Goal: Use online tool/utility: Utilize a website feature to perform a specific function

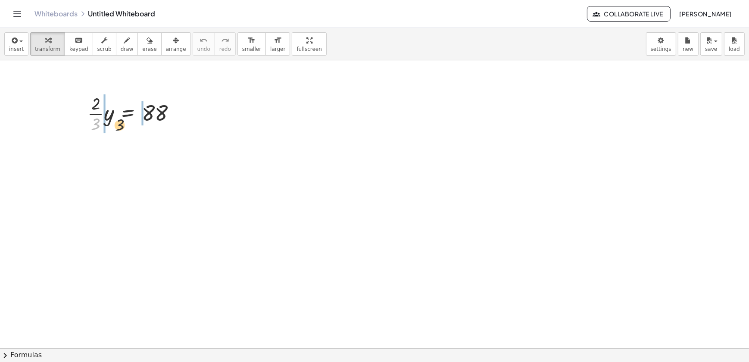
drag, startPoint x: 102, startPoint y: 128, endPoint x: 138, endPoint y: 121, distance: 36.5
click at [138, 121] on div at bounding box center [135, 112] width 104 height 43
click at [157, 116] on div at bounding box center [135, 112] width 139 height 43
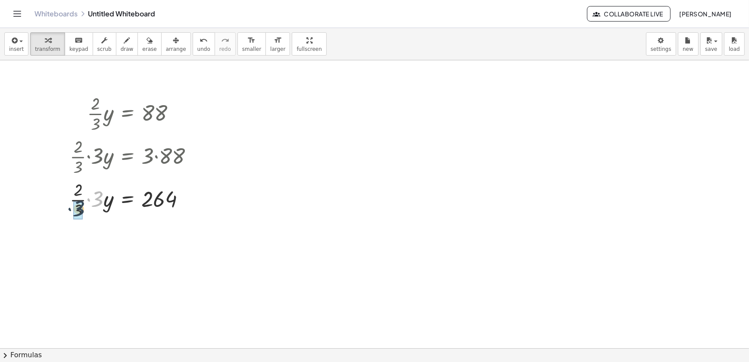
drag, startPoint x: 97, startPoint y: 201, endPoint x: 76, endPoint y: 210, distance: 22.6
drag, startPoint x: 99, startPoint y: 239, endPoint x: 150, endPoint y: 247, distance: 51.5
click at [150, 247] on div at bounding box center [135, 235] width 139 height 29
click at [150, 247] on div at bounding box center [135, 235] width 139 height 43
click at [128, 114] on div "· · 2 · 3 · y = 88 · · 2 · 3 · 3 · y = · 3 · 88 · · 2 · 3 · 3 · y = 264 · 2 · 2…" at bounding box center [128, 114] width 0 height 0
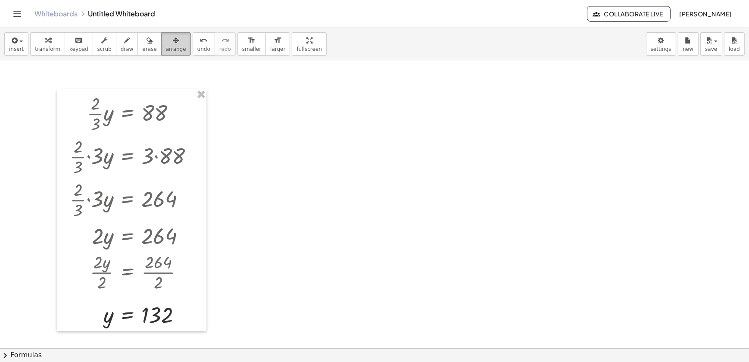
drag, startPoint x: 161, startPoint y: 44, endPoint x: 166, endPoint y: 54, distance: 11.2
click at [173, 45] on icon "button" at bounding box center [176, 40] width 6 height 10
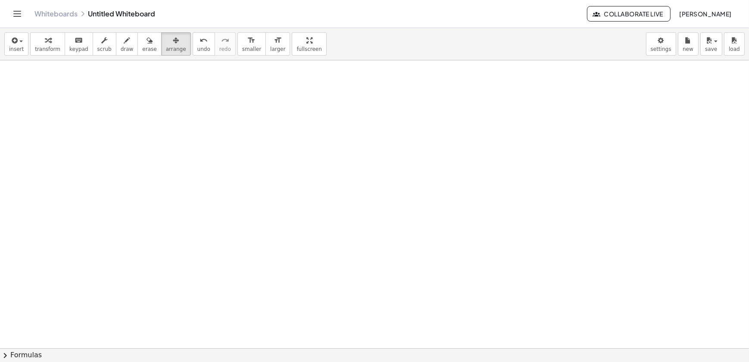
drag, startPoint x: 48, startPoint y: 42, endPoint x: 122, endPoint y: 84, distance: 84.4
click at [50, 43] on div "button" at bounding box center [47, 40] width 25 height 10
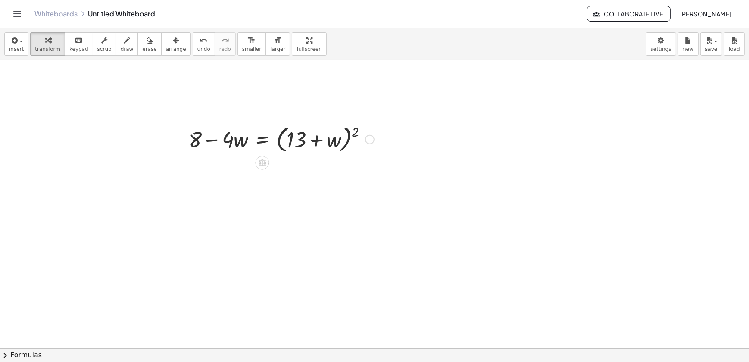
click at [345, 142] on div at bounding box center [282, 138] width 194 height 33
click at [354, 132] on div at bounding box center [282, 138] width 194 height 33
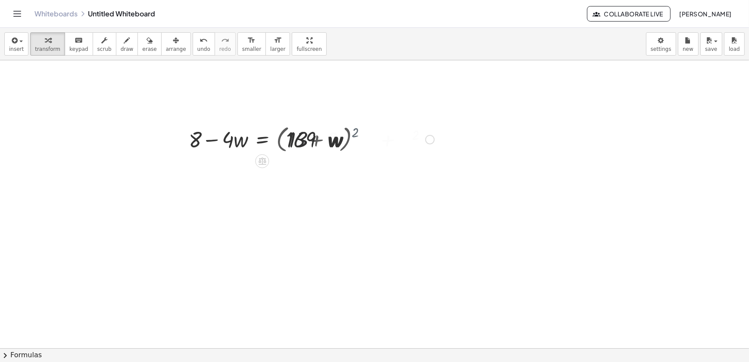
click at [354, 132] on div at bounding box center [312, 138] width 254 height 29
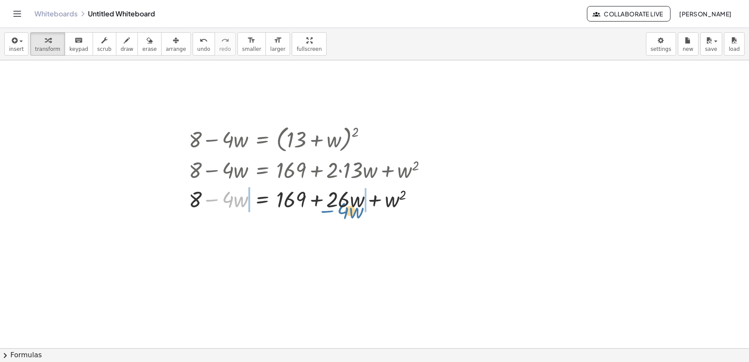
drag, startPoint x: 209, startPoint y: 198, endPoint x: 327, endPoint y: 209, distance: 118.3
click at [327, 209] on div at bounding box center [312, 198] width 254 height 29
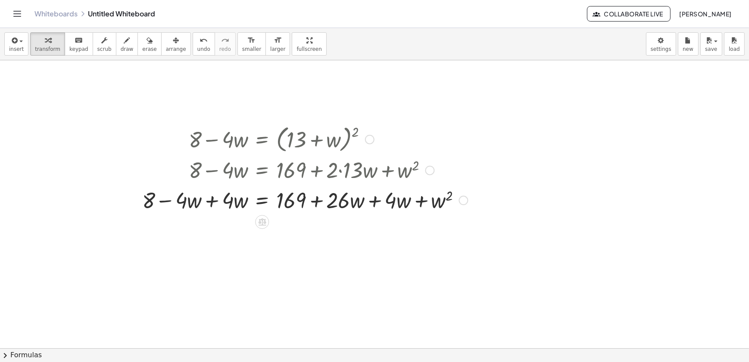
drag, startPoint x: 367, startPoint y: 217, endPoint x: 370, endPoint y: 222, distance: 5.9
click at [367, 214] on div at bounding box center [305, 199] width 334 height 29
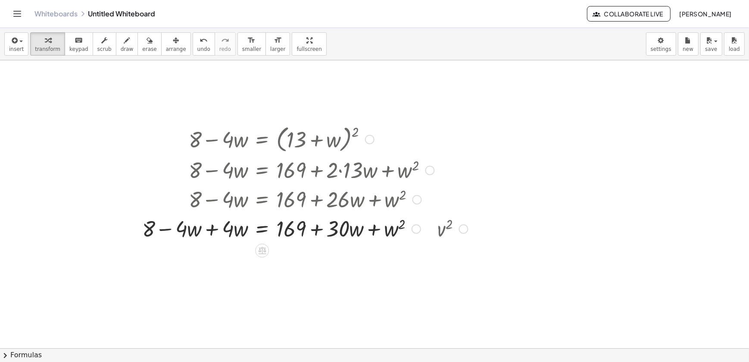
click at [216, 228] on div at bounding box center [288, 227] width 301 height 29
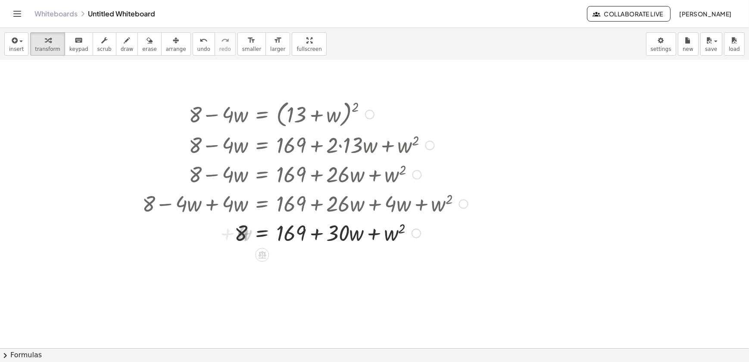
scroll to position [39, 0]
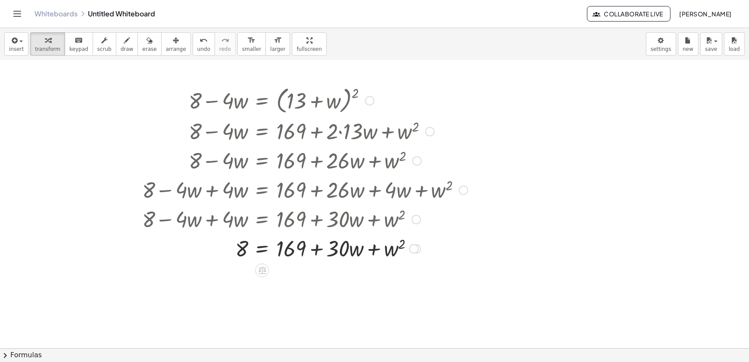
drag, startPoint x: 290, startPoint y: 229, endPoint x: 280, endPoint y: 240, distance: 15.6
click at [262, 101] on div "+ 8 − · 4 · w = ( + 13 + w ) 2 + 8 − · 4 · w = + 169 + · 2 · 13 · w + w 2 + 8 −…" at bounding box center [262, 101] width 0 height 0
drag, startPoint x: 280, startPoint y: 240, endPoint x: 241, endPoint y: 243, distance: 38.5
click at [241, 243] on div at bounding box center [305, 247] width 334 height 29
click at [262, 101] on div "+ 8 − · 4 · w = ( + 13 + w ) 2 + 8 − · 4 · w = + 169 + · 2 · 13 · w + w 2 + 8 −…" at bounding box center [262, 101] width 0 height 0
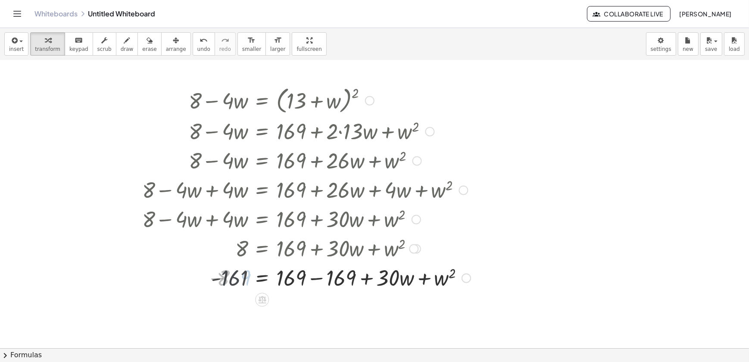
click at [329, 274] on div at bounding box center [306, 277] width 337 height 29
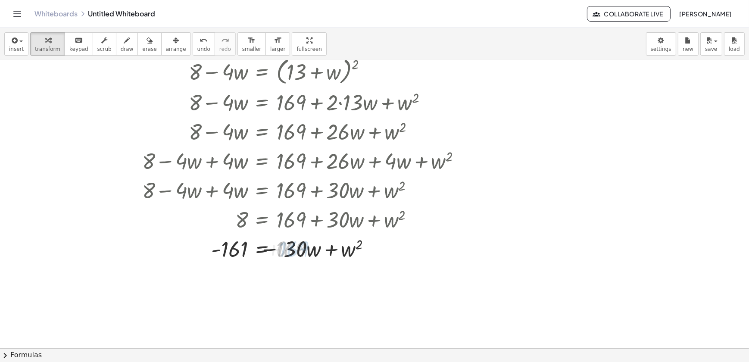
scroll to position [117, 0]
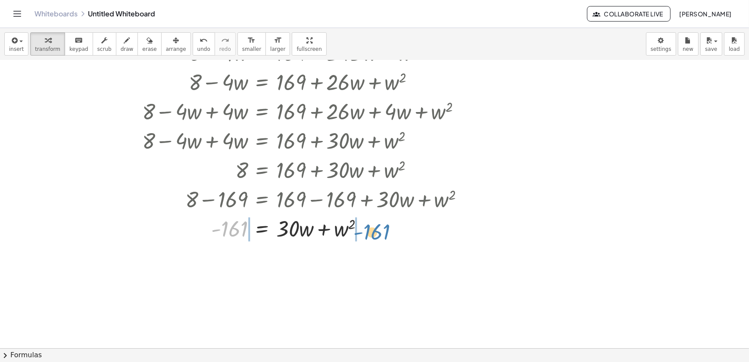
drag, startPoint x: 235, startPoint y: 230, endPoint x: 378, endPoint y: 233, distance: 142.8
click at [378, 233] on div at bounding box center [306, 227] width 337 height 29
click at [228, 232] on div at bounding box center [306, 227] width 337 height 29
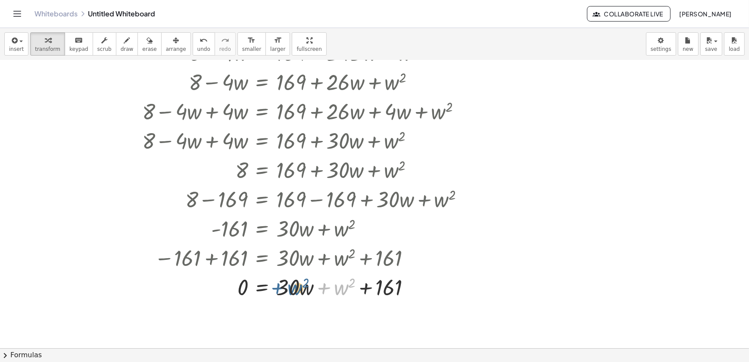
drag, startPoint x: 321, startPoint y: 285, endPoint x: 267, endPoint y: 285, distance: 53.9
click at [267, 285] on div at bounding box center [306, 286] width 337 height 29
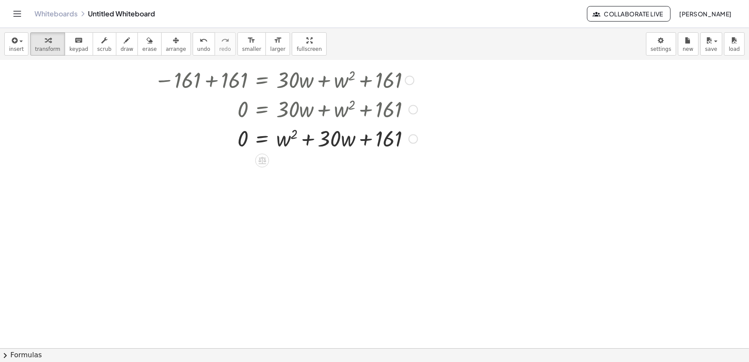
scroll to position [313, 0]
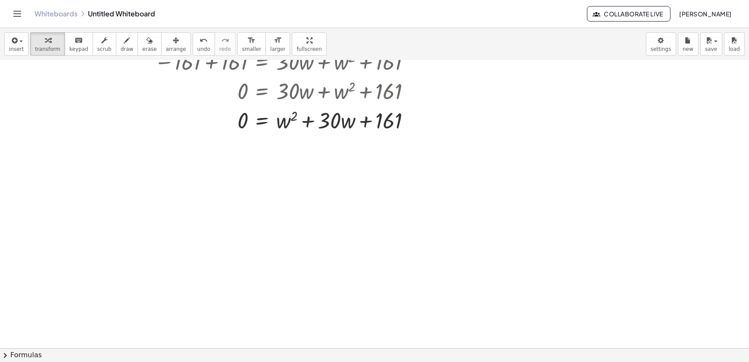
click at [72, 355] on button "chevron_right Formulas" at bounding box center [374, 355] width 749 height 14
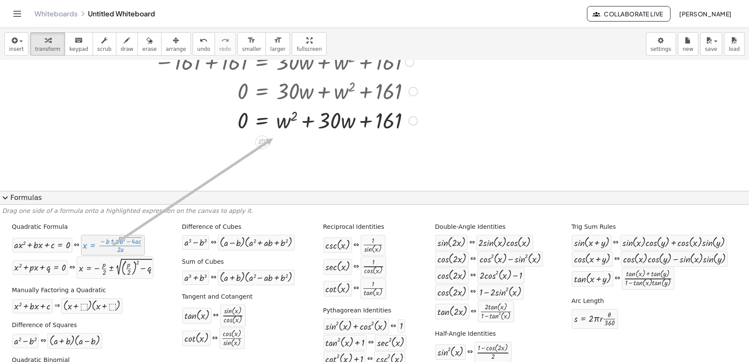
drag, startPoint x: 115, startPoint y: 242, endPoint x: 273, endPoint y: 138, distance: 189.6
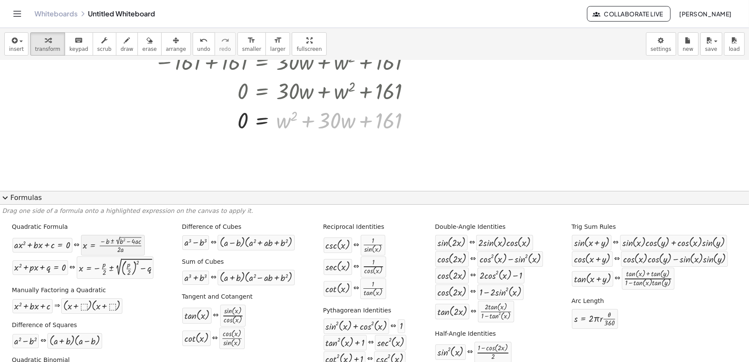
drag, startPoint x: 309, startPoint y: 124, endPoint x: 109, endPoint y: 240, distance: 231.1
click at [109, 240] on div "insert select one: Math Expression Function Text Youtube Video Graphing Geometr…" at bounding box center [374, 195] width 749 height 334
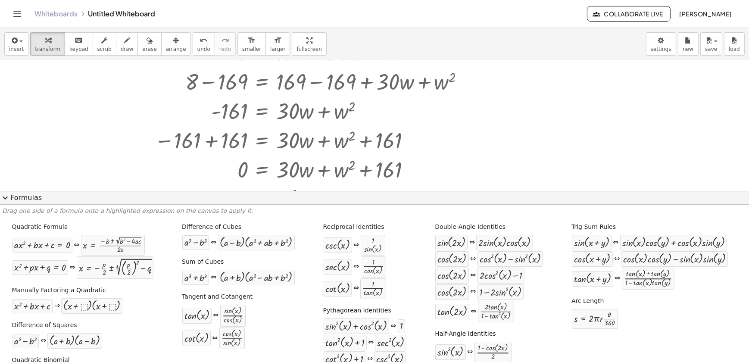
click at [509, 144] on div at bounding box center [374, 21] width 749 height 392
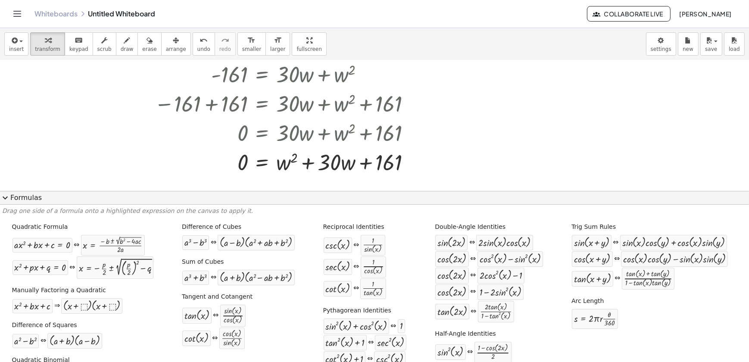
click at [425, 179] on div at bounding box center [374, 50] width 749 height 523
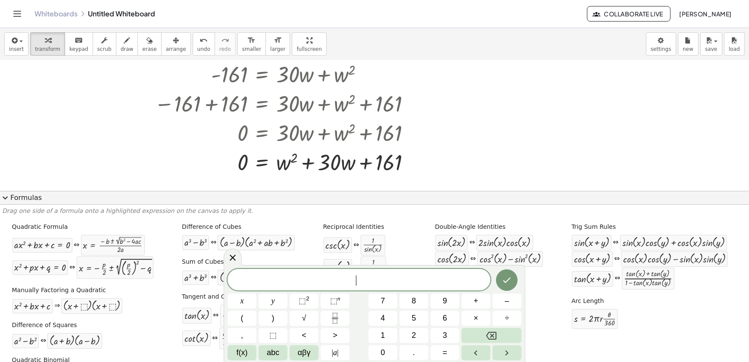
click at [425, 179] on div at bounding box center [374, 50] width 749 height 523
click at [509, 189] on div at bounding box center [374, 50] width 749 height 523
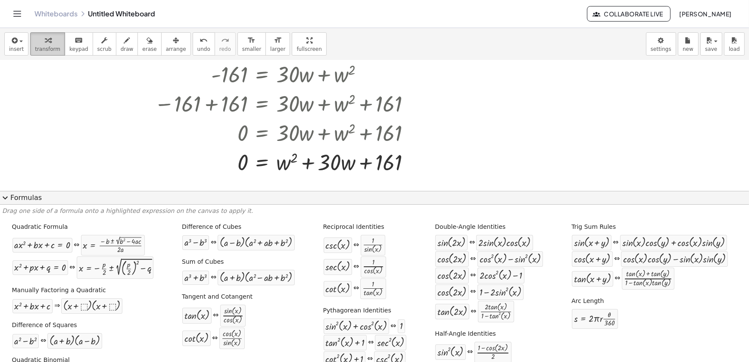
click at [52, 47] on span "transform" at bounding box center [47, 49] width 25 height 6
click at [116, 47] on button "draw" at bounding box center [127, 43] width 22 height 23
click at [142, 47] on span "erase" at bounding box center [149, 49] width 14 height 6
click at [32, 197] on button "expand_more Formulas" at bounding box center [374, 198] width 749 height 14
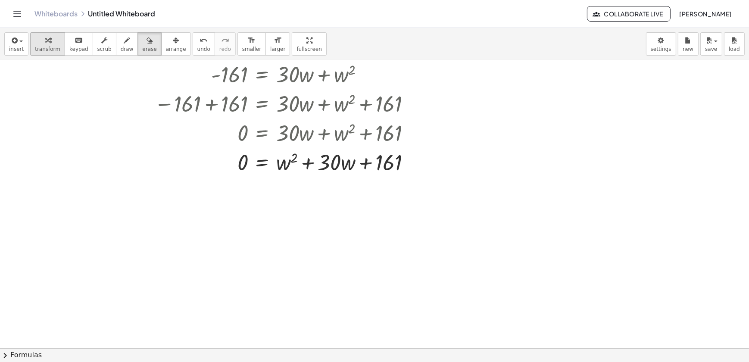
click at [45, 47] on span "transform" at bounding box center [47, 49] width 25 height 6
click at [315, 259] on div at bounding box center [374, 77] width 749 height 576
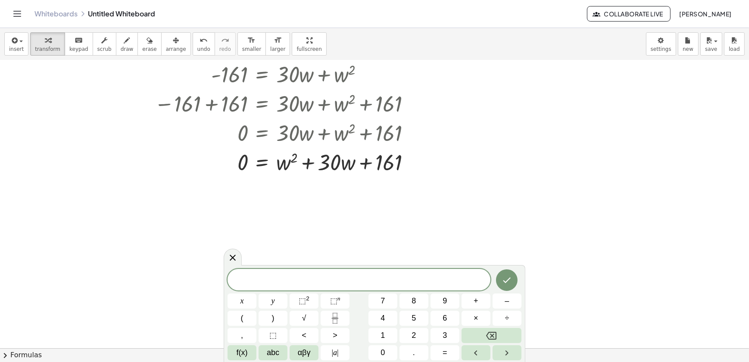
click at [316, 227] on div at bounding box center [374, 77] width 749 height 576
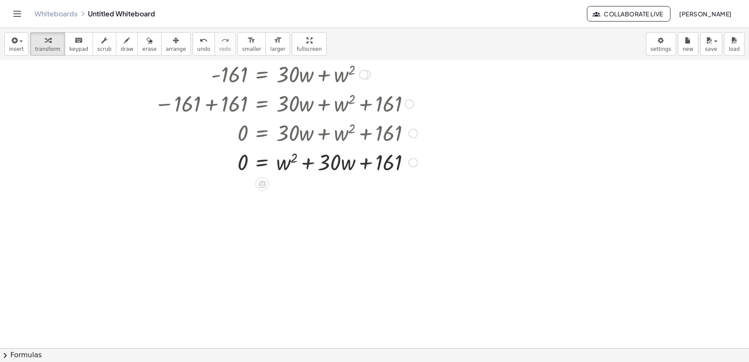
click at [415, 165] on div at bounding box center [413, 162] width 9 height 9
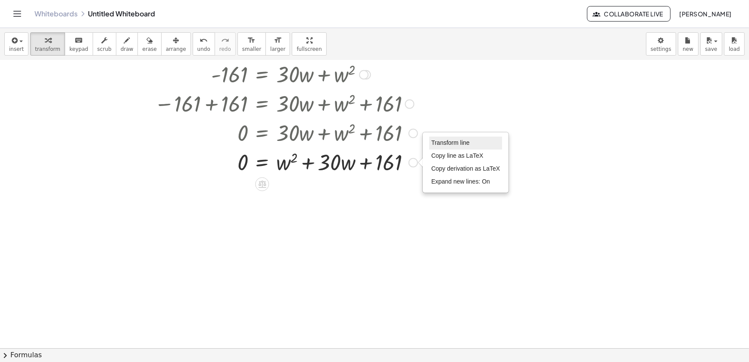
click at [439, 146] on span "Transform line" at bounding box center [451, 142] width 38 height 7
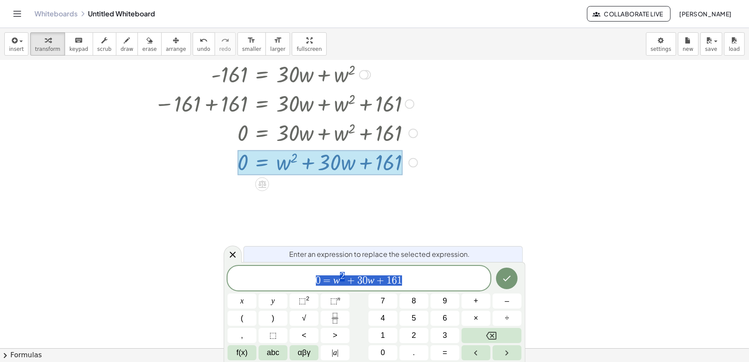
click at [339, 286] on span "0 = w 2 + 3 0 w + 1 6 1" at bounding box center [359, 279] width 263 height 16
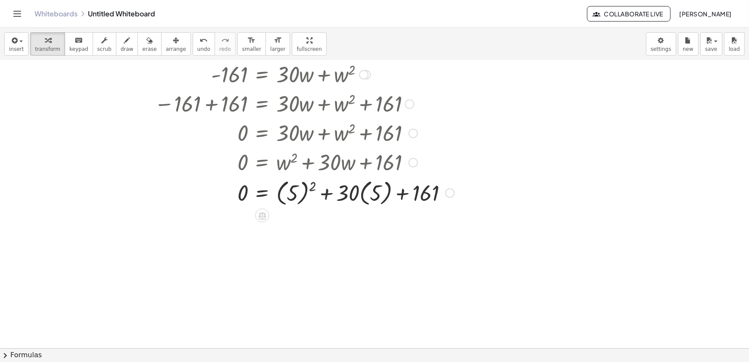
click at [301, 200] on div at bounding box center [306, 191] width 337 height 31
click at [301, 199] on div at bounding box center [306, 191] width 337 height 31
click at [364, 196] on div at bounding box center [306, 191] width 337 height 31
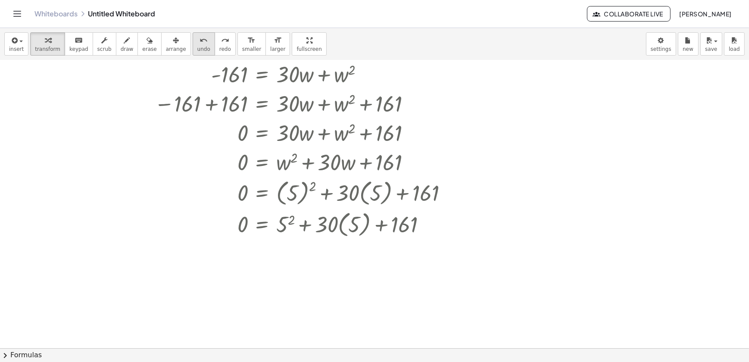
click at [200, 41] on icon "undo" at bounding box center [204, 40] width 8 height 10
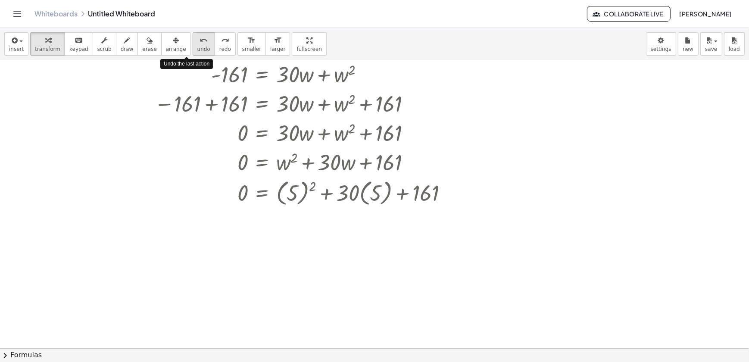
click at [200, 41] on icon "undo" at bounding box center [204, 40] width 8 height 10
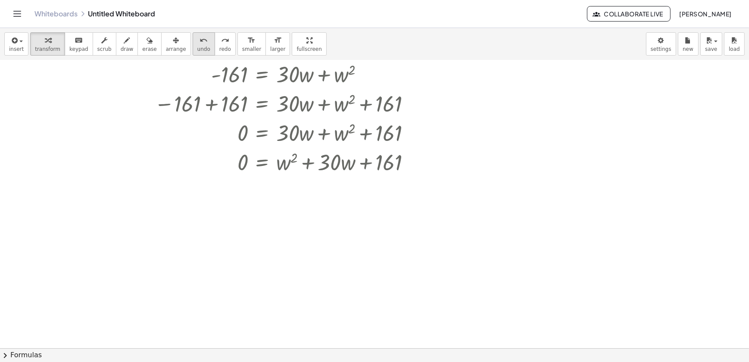
click at [200, 41] on icon "undo" at bounding box center [204, 40] width 8 height 10
click at [414, 165] on div at bounding box center [413, 162] width 9 height 9
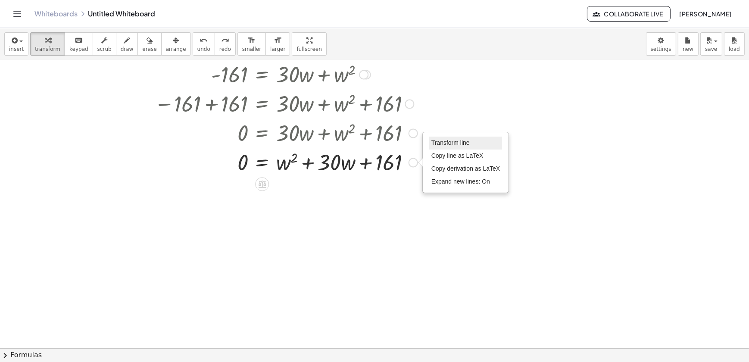
click at [437, 139] on span "Transform line" at bounding box center [451, 142] width 38 height 7
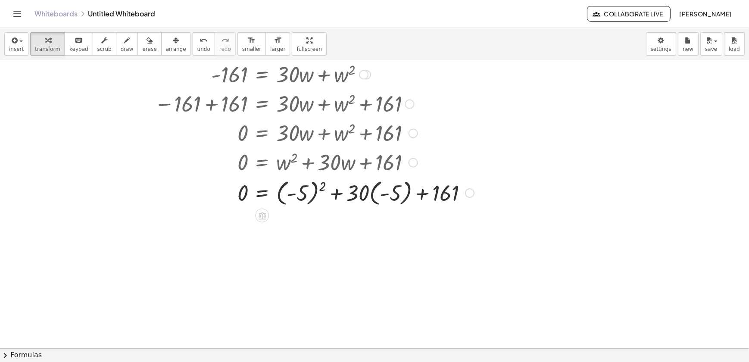
click at [308, 191] on div at bounding box center [308, 191] width 341 height 31
click at [308, 191] on div at bounding box center [306, 191] width 337 height 31
click at [359, 201] on div at bounding box center [308, 192] width 341 height 31
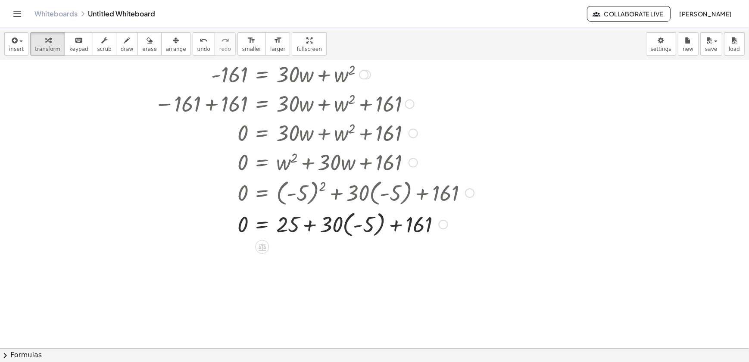
click at [351, 227] on div at bounding box center [308, 223] width 341 height 31
click at [351, 227] on div at bounding box center [308, 223] width 341 height 29
click at [366, 232] on div at bounding box center [308, 223] width 341 height 29
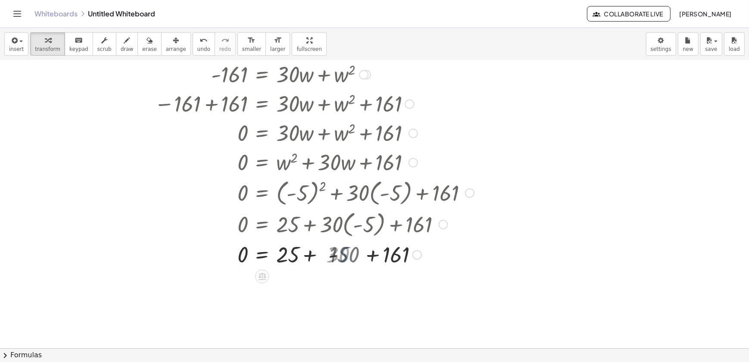
click at [385, 259] on div at bounding box center [308, 253] width 341 height 29
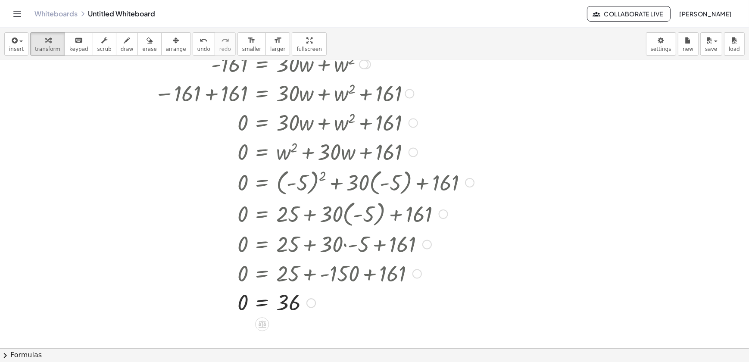
scroll to position [288, 0]
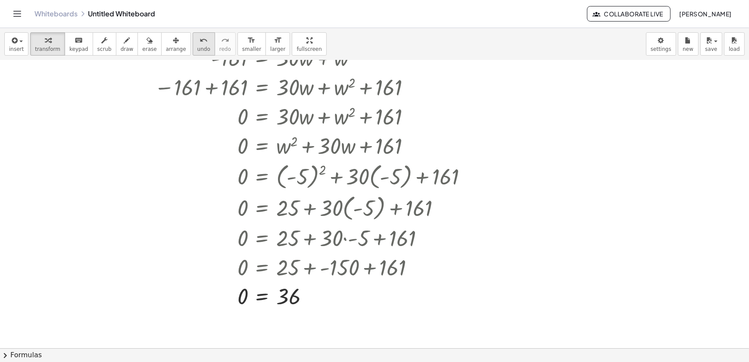
click at [197, 49] on span "undo" at bounding box center [203, 49] width 13 height 6
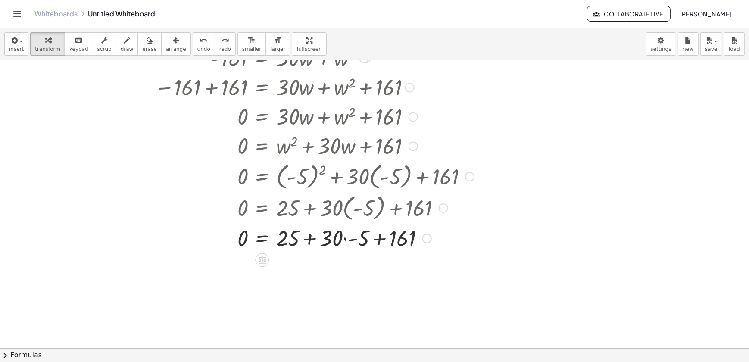
click at [425, 238] on div at bounding box center [427, 238] width 9 height 9
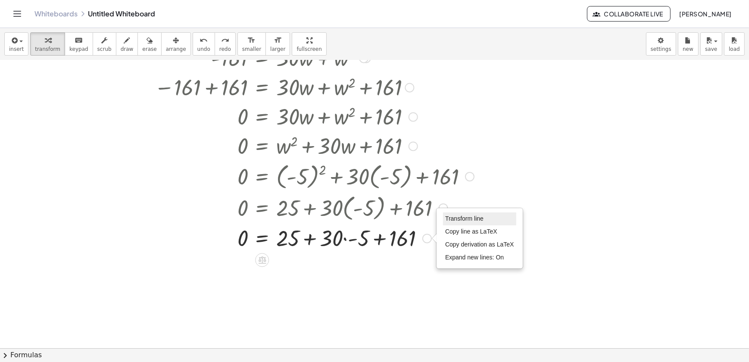
click at [446, 219] on span "Transform line" at bounding box center [464, 218] width 38 height 7
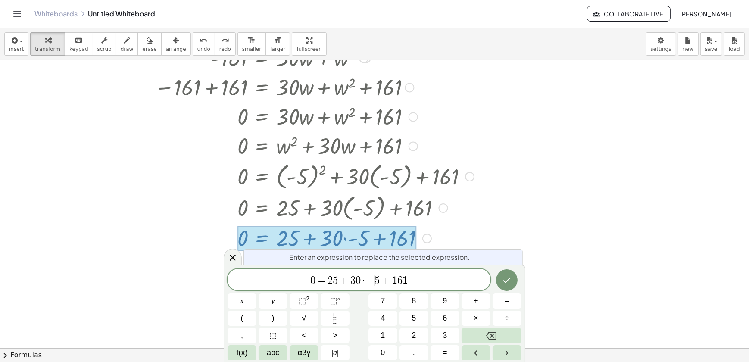
click at [379, 279] on span "5" at bounding box center [377, 281] width 5 height 10
click at [457, 179] on div at bounding box center [308, 175] width 341 height 31
click at [481, 216] on div at bounding box center [374, 204] width 749 height 865
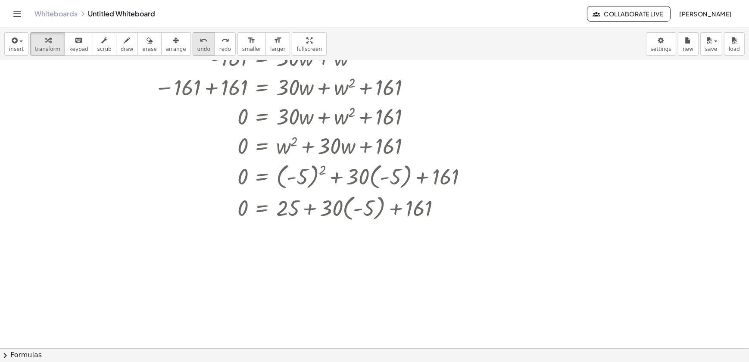
click at [193, 37] on button "undo undo" at bounding box center [204, 43] width 22 height 23
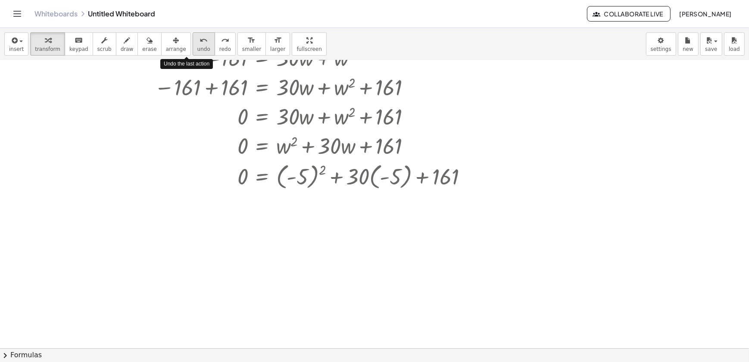
click at [197, 37] on div "undo" at bounding box center [203, 40] width 13 height 10
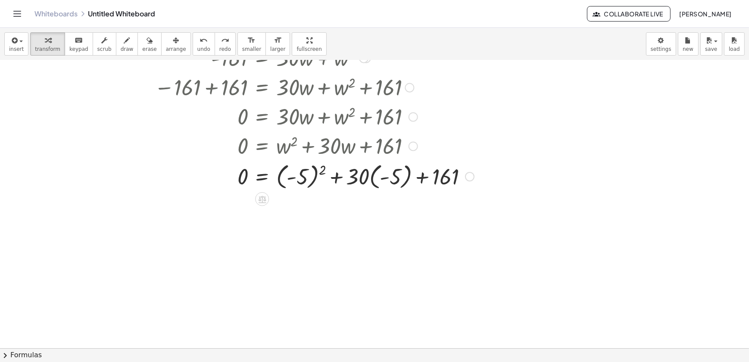
click at [470, 178] on div at bounding box center [469, 176] width 9 height 9
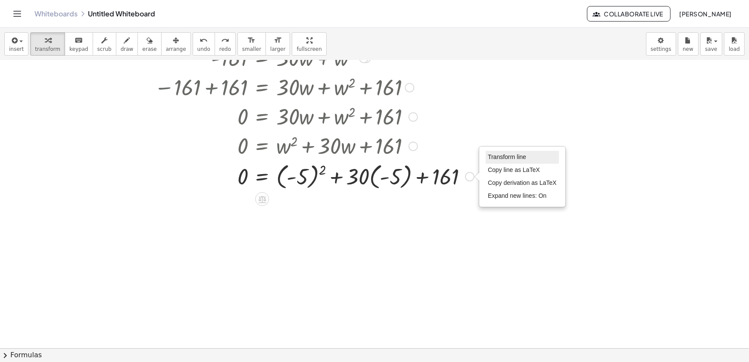
click at [494, 155] on span "Transform line" at bounding box center [507, 157] width 38 height 7
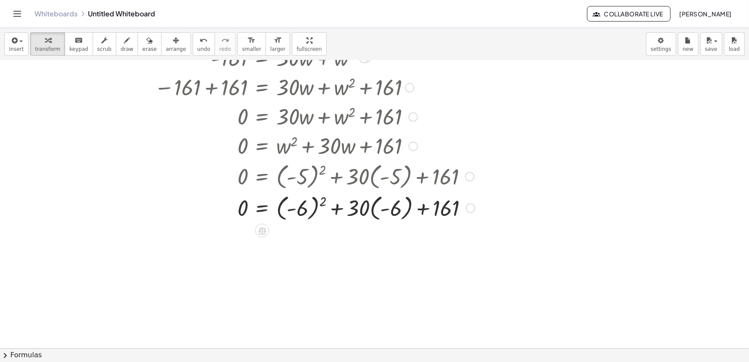
click at [313, 210] on div at bounding box center [309, 206] width 342 height 31
click at [313, 210] on div at bounding box center [308, 206] width 341 height 31
click at [389, 210] on div at bounding box center [309, 206] width 342 height 31
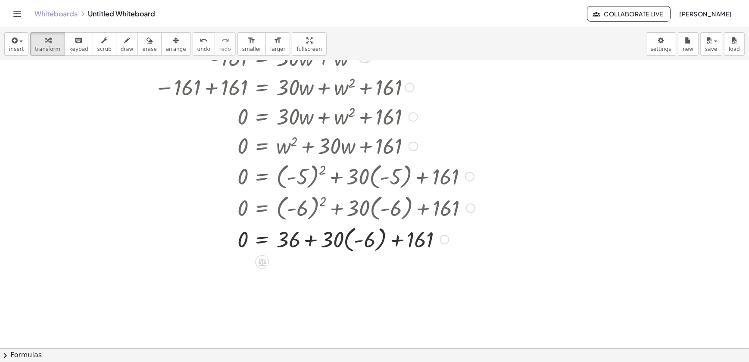
click at [381, 235] on div at bounding box center [309, 238] width 342 height 31
click at [392, 247] on div at bounding box center [309, 238] width 342 height 29
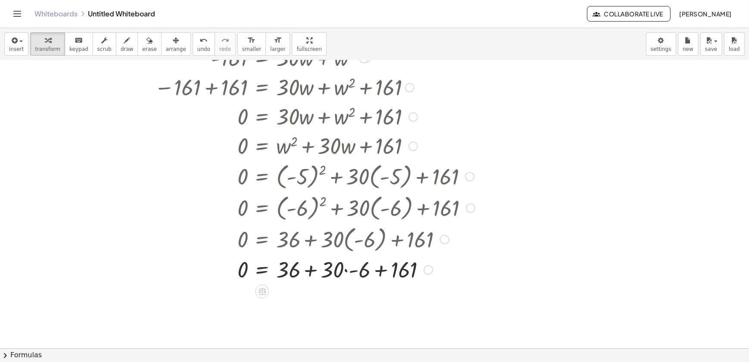
click at [348, 270] on div at bounding box center [309, 268] width 342 height 29
click at [349, 273] on div at bounding box center [309, 268] width 342 height 29
click at [365, 275] on div at bounding box center [309, 268] width 342 height 29
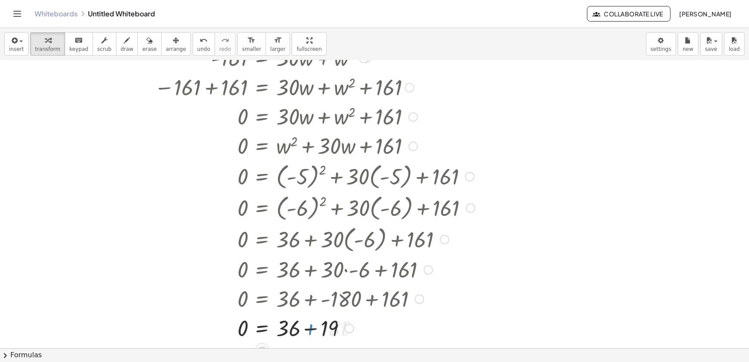
click at [329, 325] on div at bounding box center [309, 327] width 342 height 29
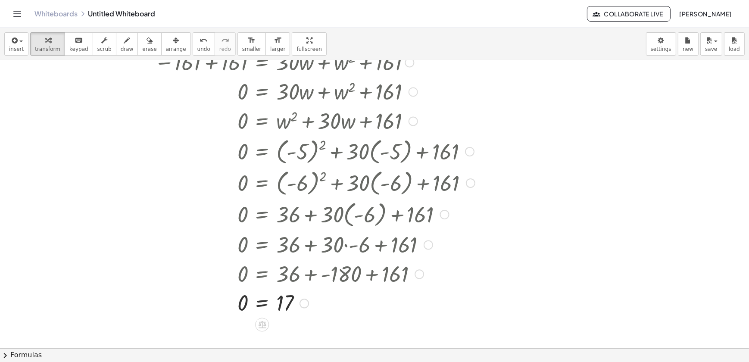
scroll to position [327, 0]
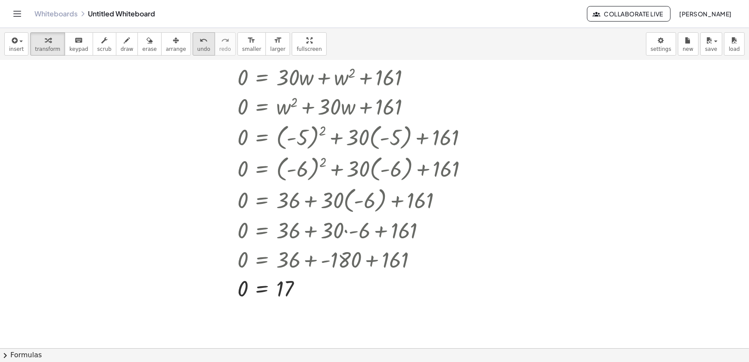
click at [197, 46] on span "undo" at bounding box center [203, 49] width 13 height 6
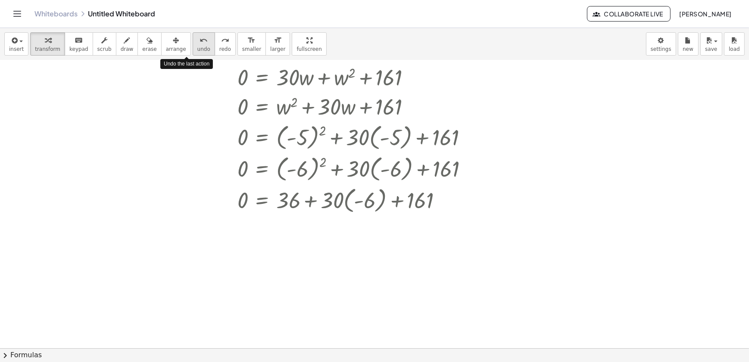
click at [197, 46] on span "undo" at bounding box center [203, 49] width 13 height 6
click at [197, 48] on span "undo" at bounding box center [203, 49] width 13 height 6
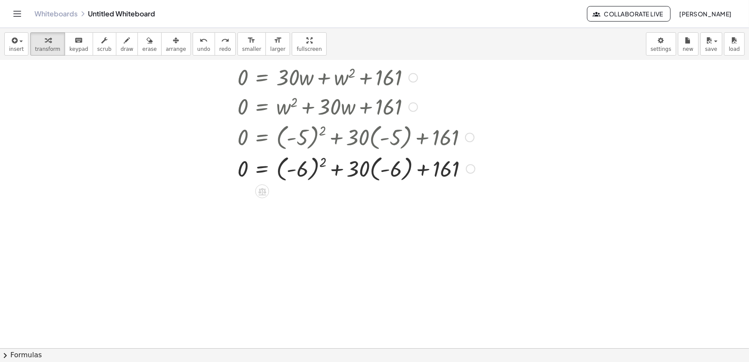
click at [471, 171] on div at bounding box center [470, 168] width 9 height 9
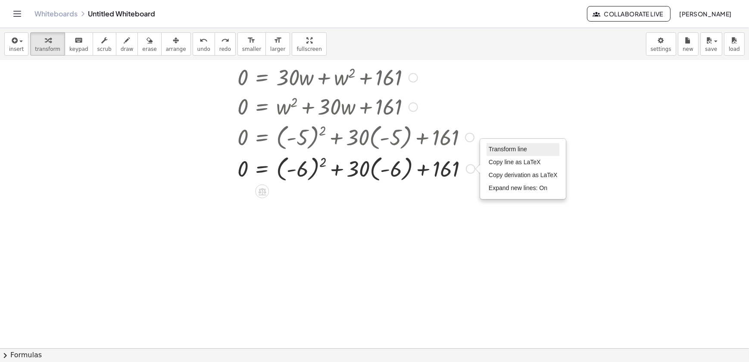
click at [491, 150] on span "Transform line" at bounding box center [508, 149] width 38 height 7
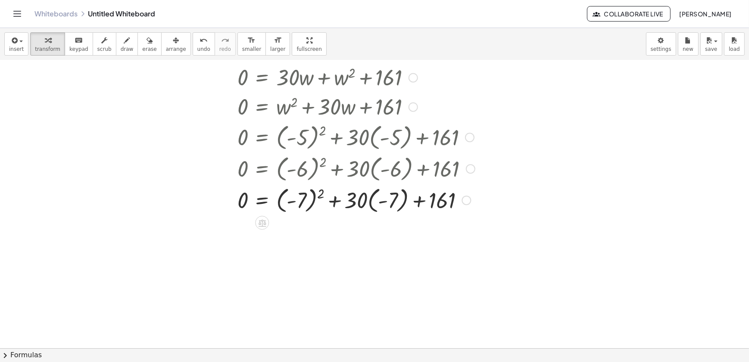
click at [314, 201] on div at bounding box center [309, 199] width 342 height 31
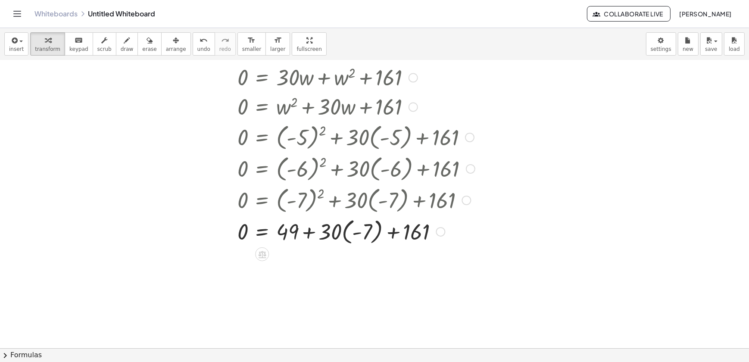
click at [377, 241] on div at bounding box center [309, 230] width 342 height 31
click at [369, 237] on div at bounding box center [309, 230] width 342 height 29
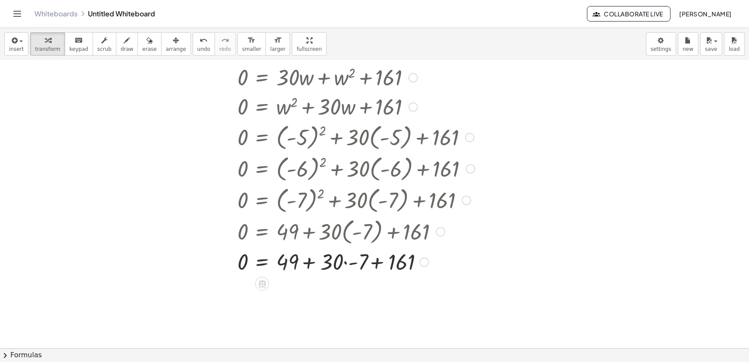
click at [342, 263] on div at bounding box center [309, 261] width 342 height 29
click at [336, 264] on div at bounding box center [309, 261] width 342 height 29
click at [365, 267] on div at bounding box center [309, 261] width 342 height 29
click at [330, 266] on div at bounding box center [309, 261] width 342 height 29
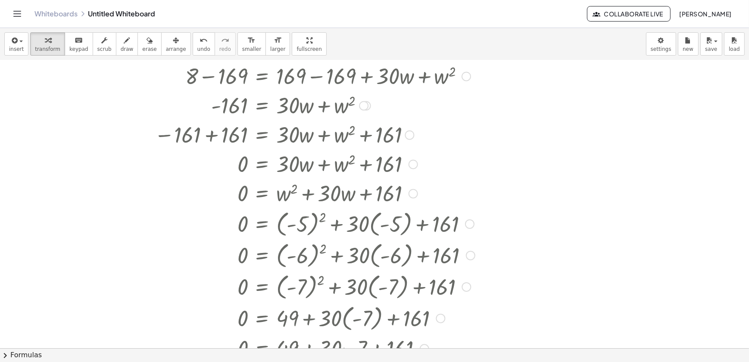
scroll to position [170, 0]
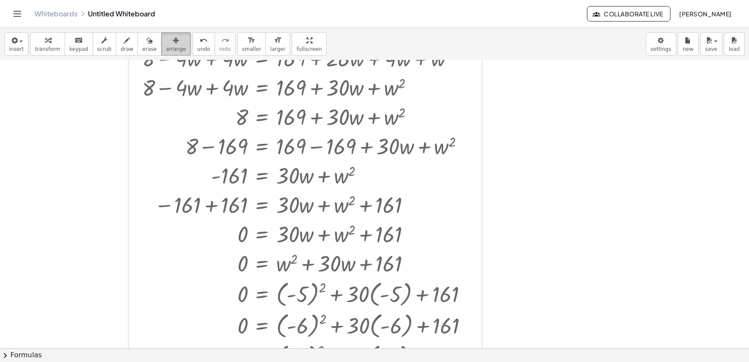
click at [170, 41] on button "arrange" at bounding box center [176, 43] width 30 height 23
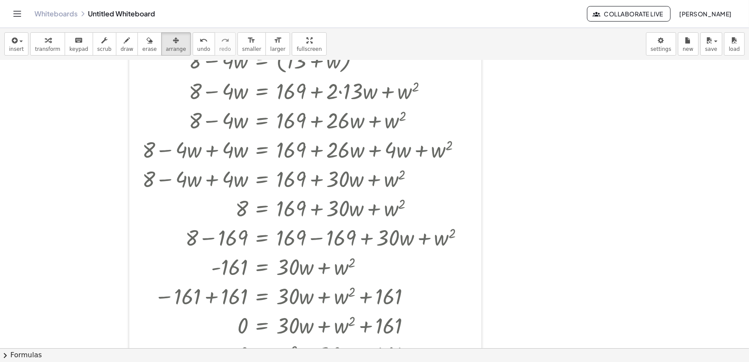
scroll to position [0, 0]
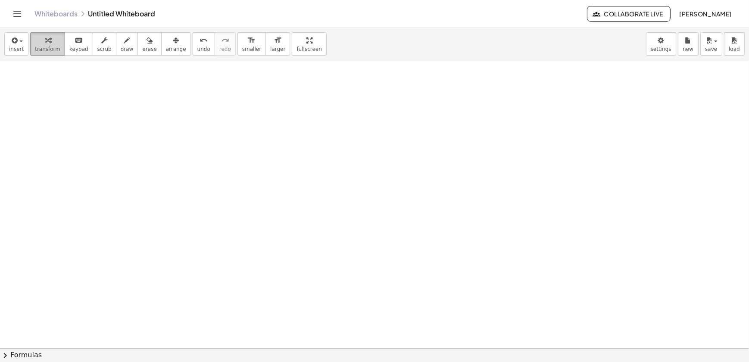
click at [48, 38] on div "button" at bounding box center [47, 40] width 25 height 10
click at [169, 109] on div at bounding box center [374, 348] width 749 height 577
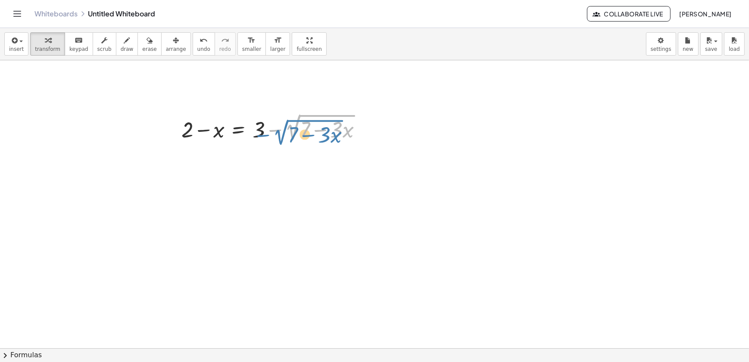
drag, startPoint x: 291, startPoint y: 134, endPoint x: 286, endPoint y: 139, distance: 7.3
click at [286, 139] on div at bounding box center [275, 127] width 196 height 32
drag, startPoint x: 260, startPoint y: 135, endPoint x: 192, endPoint y: 135, distance: 67.3
click at [192, 135] on div at bounding box center [275, 127] width 196 height 32
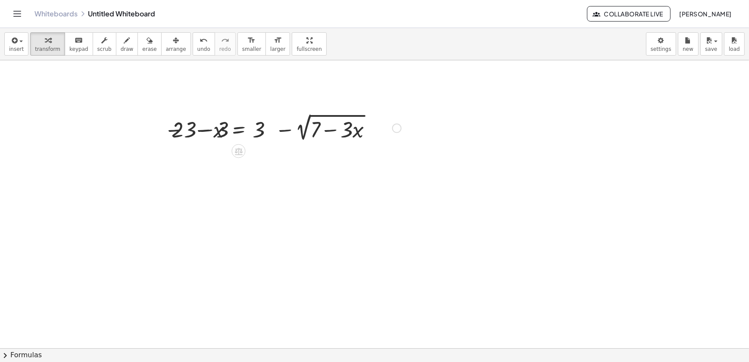
click at [194, 135] on div at bounding box center [275, 127] width 261 height 32
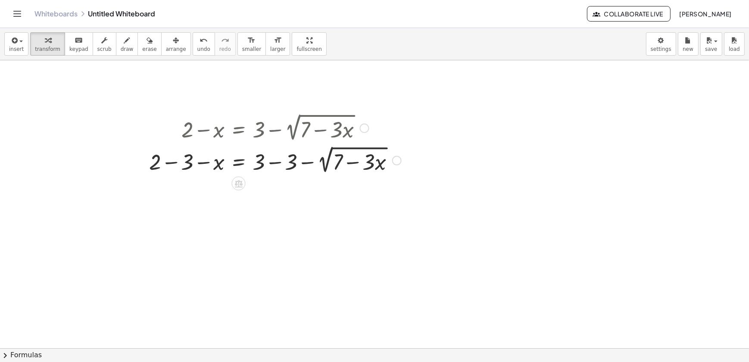
click at [275, 163] on div at bounding box center [275, 160] width 261 height 32
click at [168, 156] on div at bounding box center [259, 160] width 229 height 32
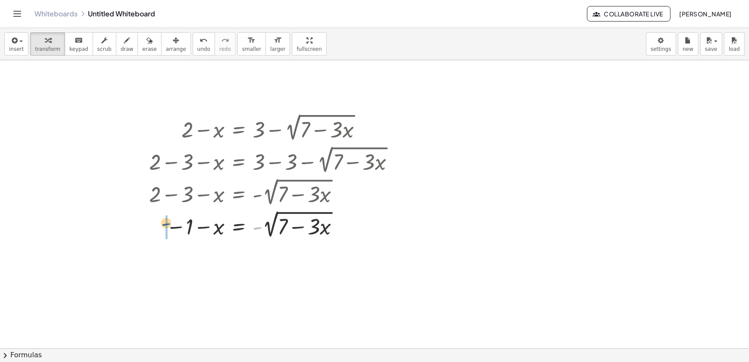
drag, startPoint x: 254, startPoint y: 230, endPoint x: 160, endPoint y: 225, distance: 94.6
click at [160, 225] on div at bounding box center [275, 224] width 261 height 32
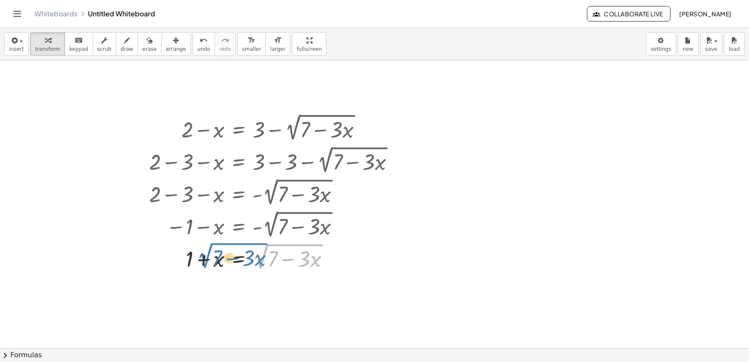
drag, startPoint x: 250, startPoint y: 257, endPoint x: 255, endPoint y: 261, distance: 6.2
click at [255, 261] on div at bounding box center [275, 257] width 261 height 32
drag, startPoint x: 261, startPoint y: 251, endPoint x: 210, endPoint y: 253, distance: 50.9
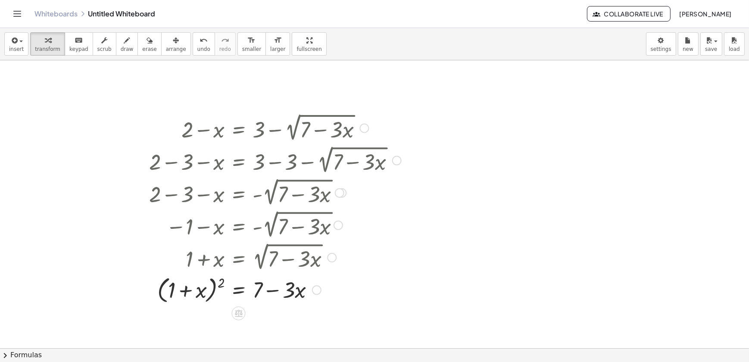
click at [219, 297] on div at bounding box center [275, 289] width 261 height 33
click at [218, 297] on div at bounding box center [275, 289] width 261 height 33
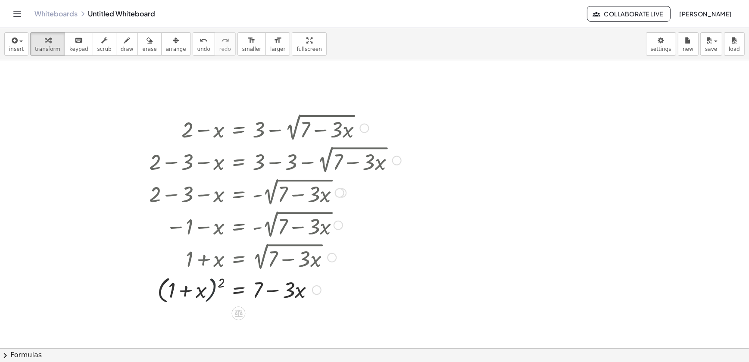
click at [211, 292] on div at bounding box center [275, 289] width 261 height 33
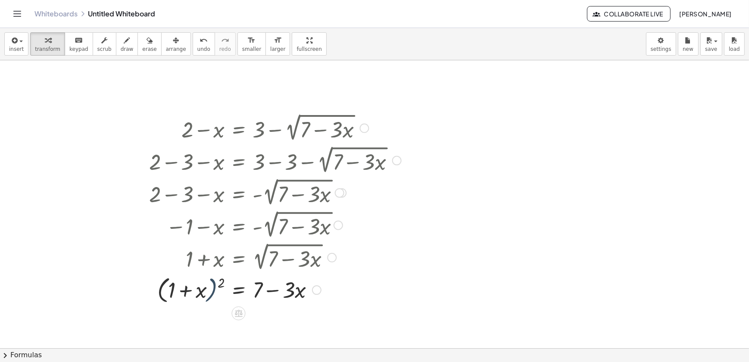
click at [211, 292] on div at bounding box center [275, 289] width 261 height 33
click at [215, 289] on div at bounding box center [275, 289] width 261 height 33
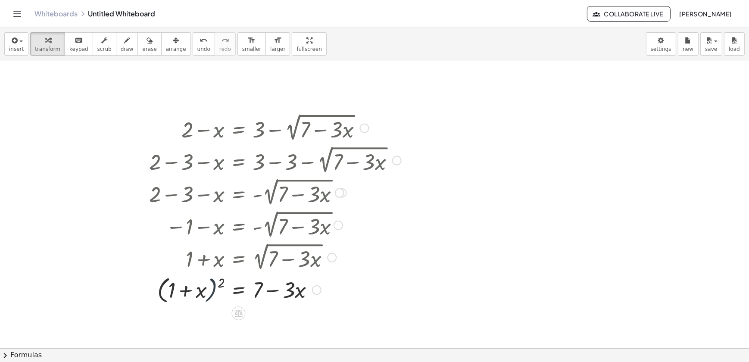
click at [215, 289] on div at bounding box center [275, 289] width 261 height 33
click at [218, 285] on div at bounding box center [275, 289] width 261 height 33
click at [218, 285] on div at bounding box center [269, 289] width 274 height 29
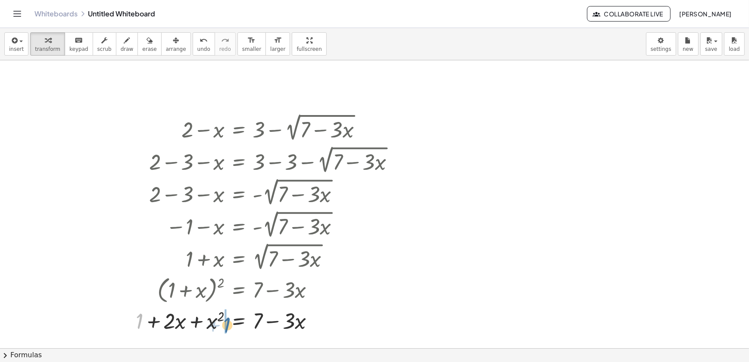
drag, startPoint x: 138, startPoint y: 323, endPoint x: 228, endPoint y: 327, distance: 90.2
click at [228, 327] on div at bounding box center [269, 320] width 274 height 29
click at [139, 325] on div at bounding box center [269, 320] width 274 height 29
click at [193, 38] on button "undo undo" at bounding box center [204, 43] width 22 height 23
drag, startPoint x: 195, startPoint y: 324, endPoint x: 114, endPoint y: 315, distance: 81.6
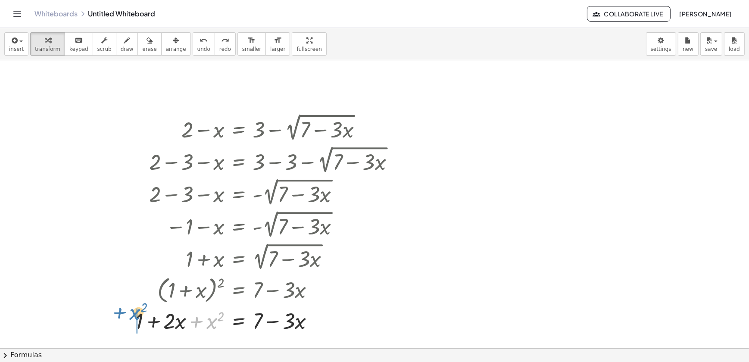
click at [114, 315] on div "+ 2 − x = + 3 − 2 √ ( + 7 − · 3 · x ) + 2 − 3 − x = + 3 − 3 − 2 √ ( + 7 − · 3 ·…" at bounding box center [374, 348] width 749 height 577
drag, startPoint x: 166, startPoint y: 321, endPoint x: 221, endPoint y: 321, distance: 55.2
click at [221, 321] on div at bounding box center [269, 320] width 274 height 29
drag, startPoint x: 259, startPoint y: 328, endPoint x: 219, endPoint y: 331, distance: 39.8
click at [219, 331] on div at bounding box center [269, 320] width 274 height 29
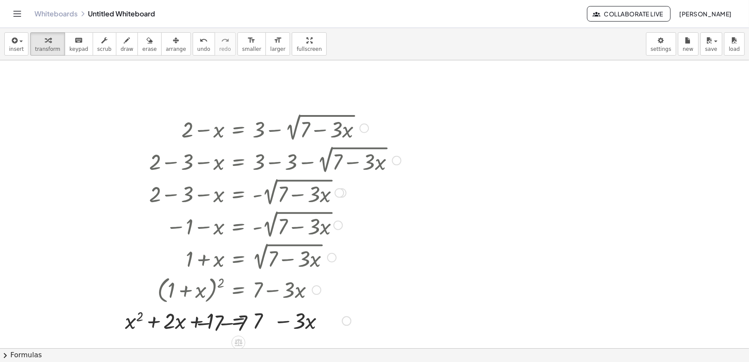
click at [224, 327] on div at bounding box center [253, 320] width 304 height 29
click at [253, 328] on div at bounding box center [266, 320] width 279 height 29
click at [276, 329] on div at bounding box center [266, 320] width 279 height 29
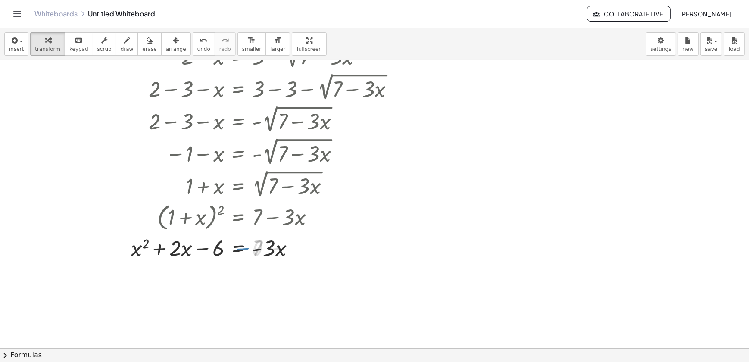
scroll to position [78, 0]
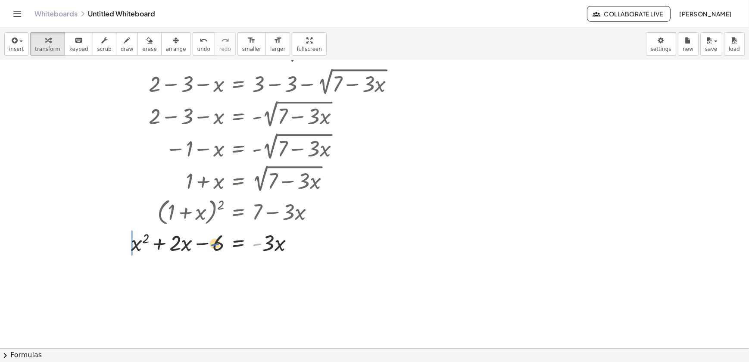
drag, startPoint x: 257, startPoint y: 245, endPoint x: 216, endPoint y: 245, distance: 40.1
click at [216, 245] on div at bounding box center [266, 242] width 279 height 29
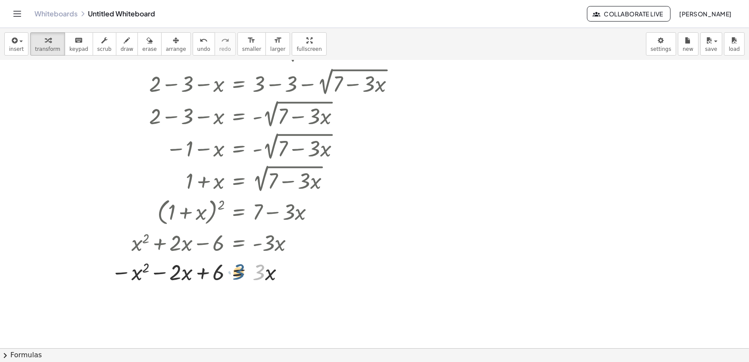
drag, startPoint x: 258, startPoint y: 280, endPoint x: 242, endPoint y: 280, distance: 16.0
click at [242, 280] on div at bounding box center [256, 271] width 299 height 29
click at [236, 270] on div at bounding box center [256, 271] width 299 height 29
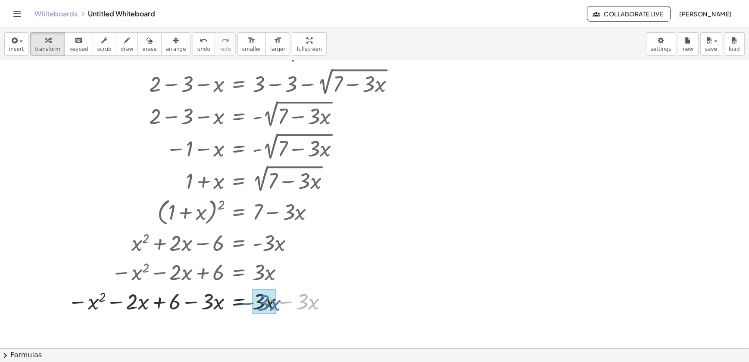
drag, startPoint x: 288, startPoint y: 303, endPoint x: 246, endPoint y: 304, distance: 41.8
click at [246, 304] on div at bounding box center [234, 300] width 342 height 29
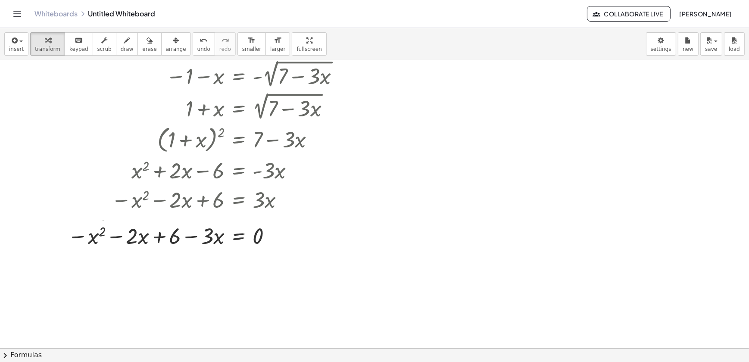
scroll to position [157, 0]
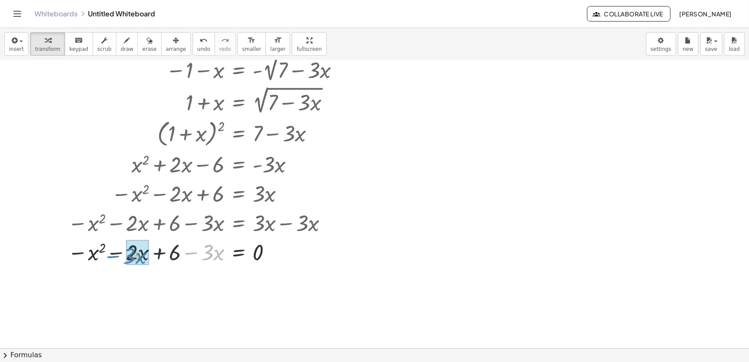
drag, startPoint x: 193, startPoint y: 255, endPoint x: 117, endPoint y: 258, distance: 76.4
click at [117, 258] on div at bounding box center [234, 251] width 342 height 29
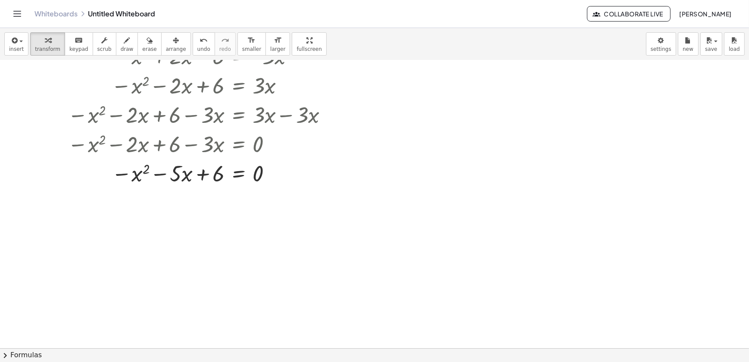
scroll to position [274, 0]
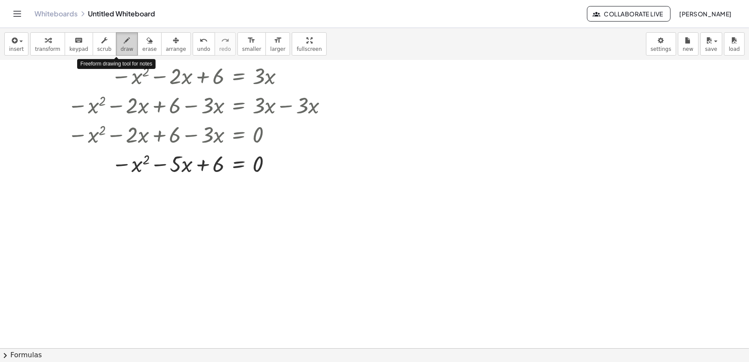
click at [123, 50] on button "draw" at bounding box center [127, 43] width 22 height 23
click at [37, 41] on div "button" at bounding box center [47, 40] width 25 height 10
click at [349, 168] on div at bounding box center [234, 163] width 342 height 29
click at [391, 176] on div at bounding box center [234, 163] width 342 height 29
click at [457, 172] on div at bounding box center [374, 74] width 749 height 577
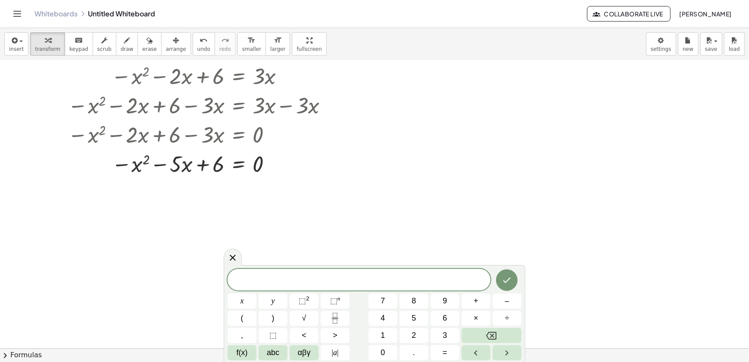
click at [275, 202] on div at bounding box center [374, 74] width 749 height 577
